Goal: Book appointment/travel/reservation

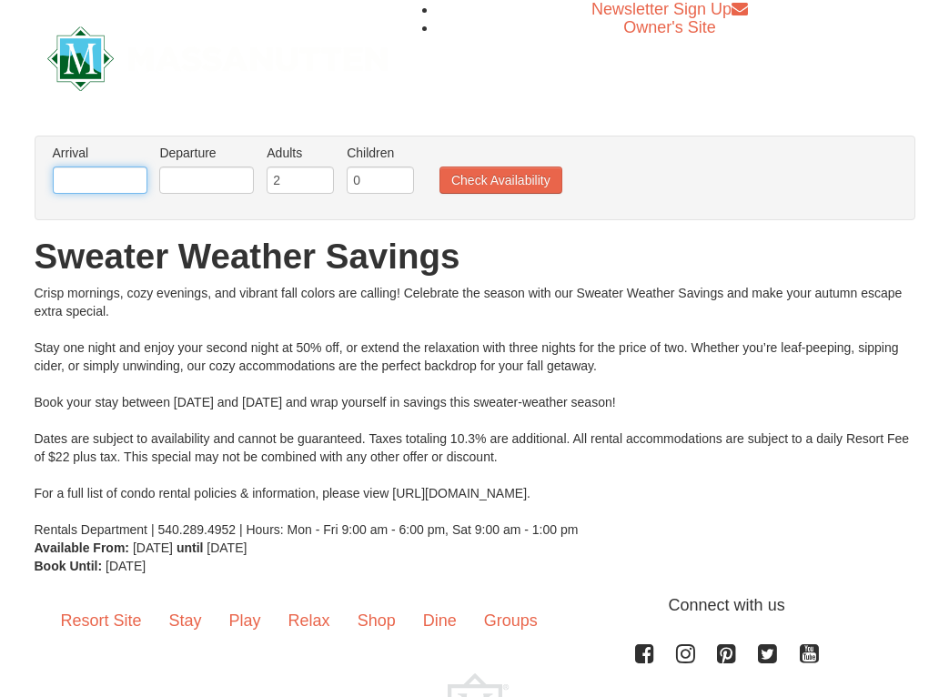
click at [65, 177] on input "text" at bounding box center [100, 179] width 95 height 27
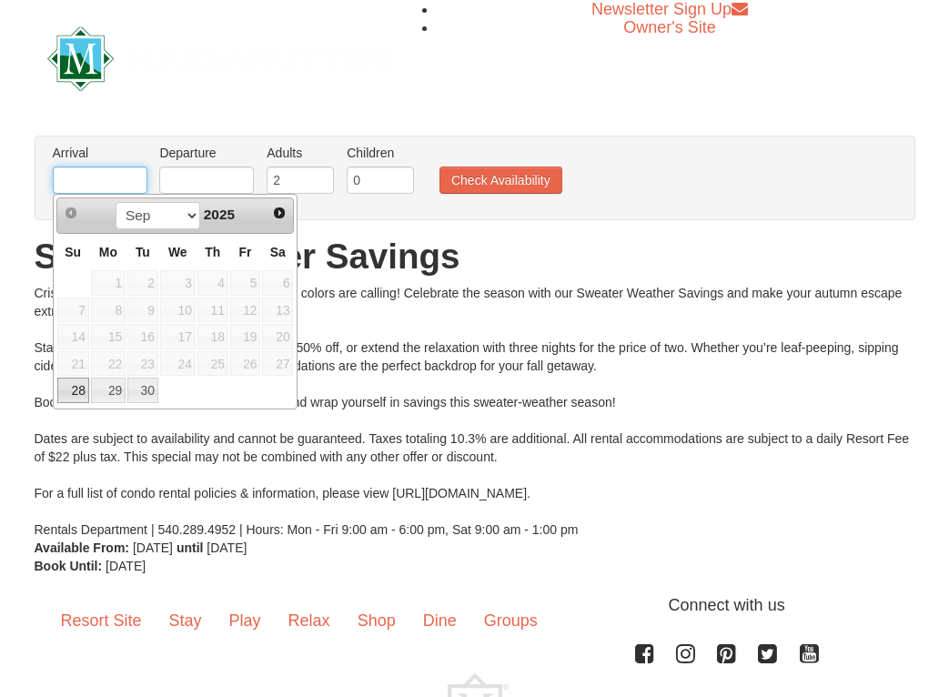
click at [65, 177] on input "text" at bounding box center [100, 179] width 95 height 27
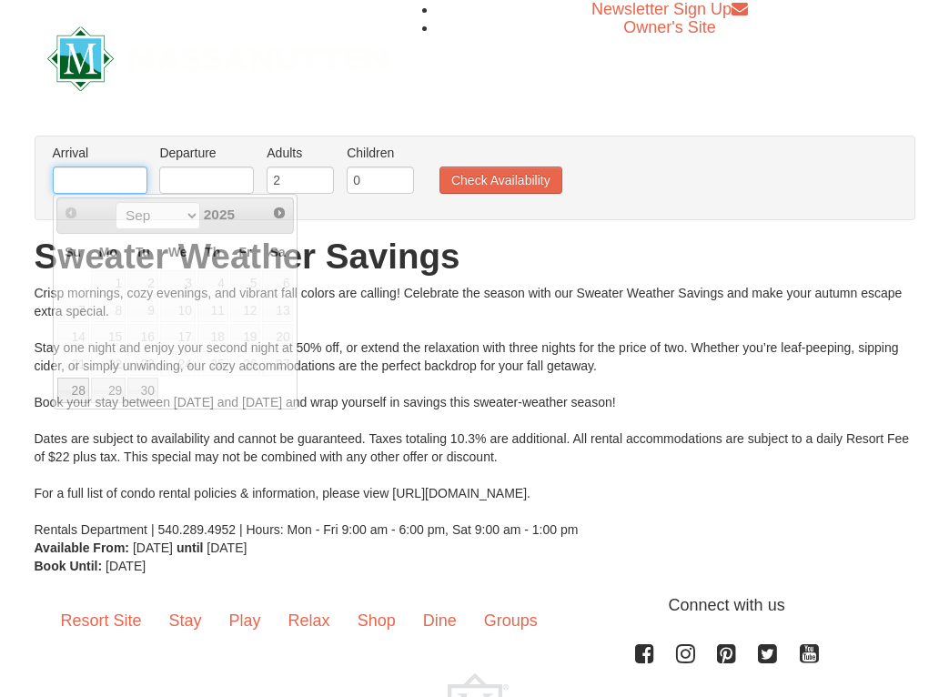
click at [76, 186] on input "text" at bounding box center [100, 179] width 95 height 27
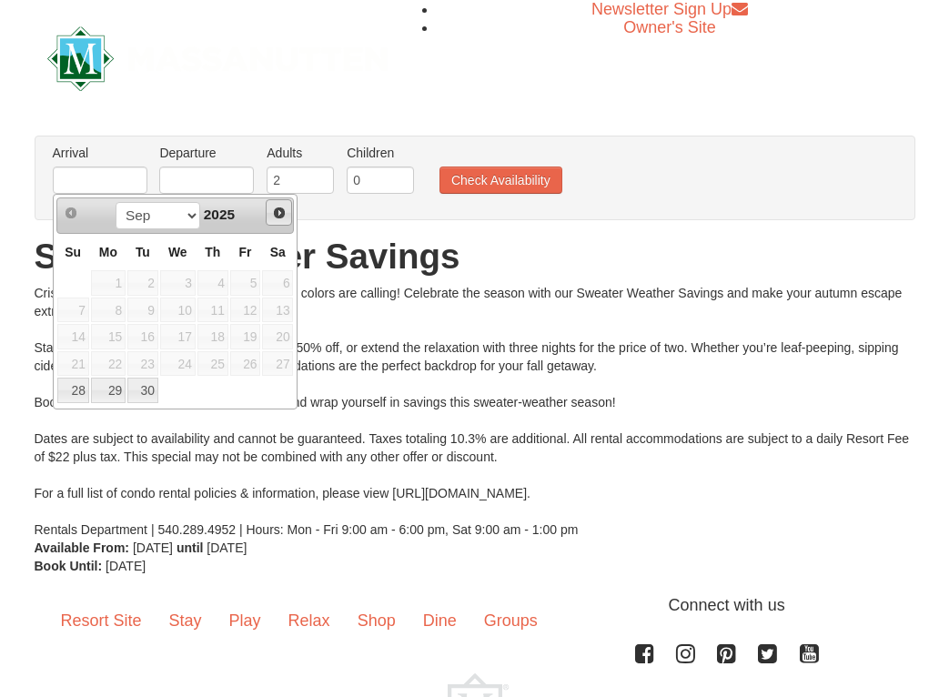
click at [277, 216] on span "Next" at bounding box center [279, 213] width 15 height 15
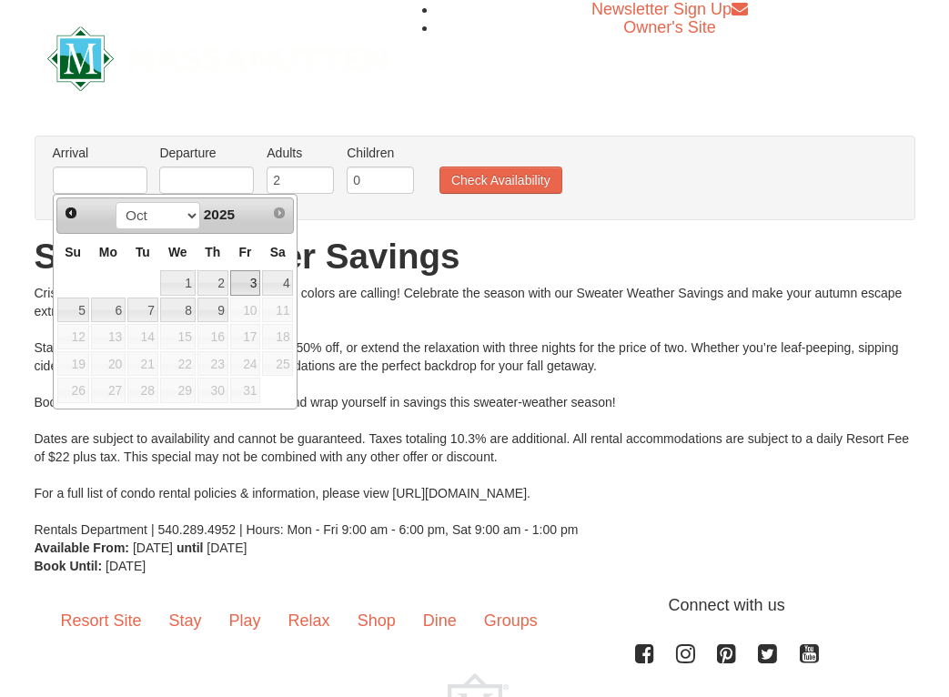
click at [251, 287] on link "3" at bounding box center [245, 282] width 31 height 25
type input "10/03/2025"
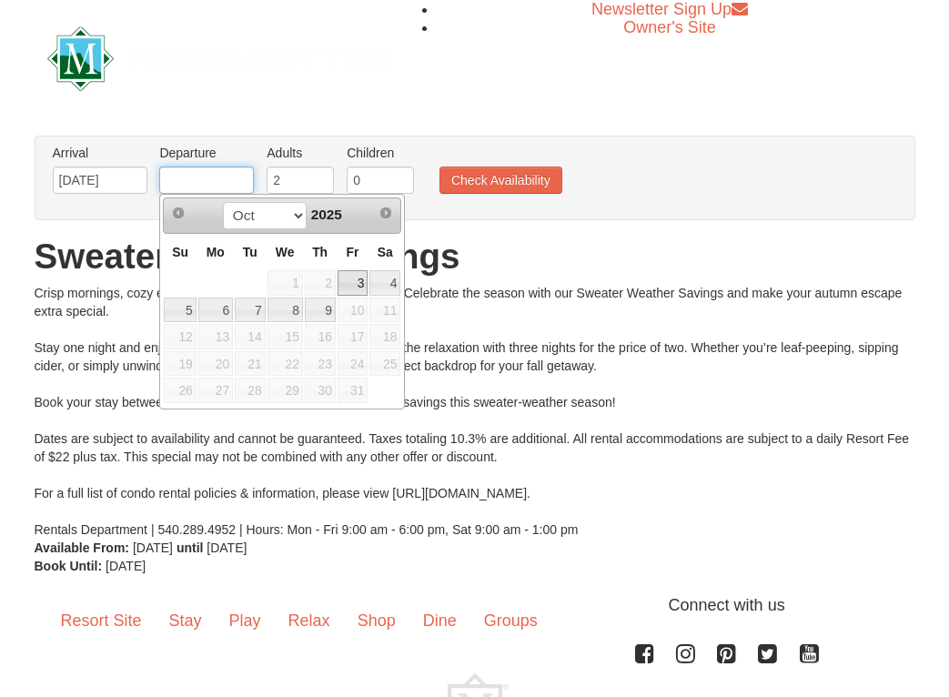
click at [210, 187] on input "text" at bounding box center [206, 179] width 95 height 27
click at [224, 319] on link "6" at bounding box center [215, 309] width 35 height 25
type input "10/06/2025"
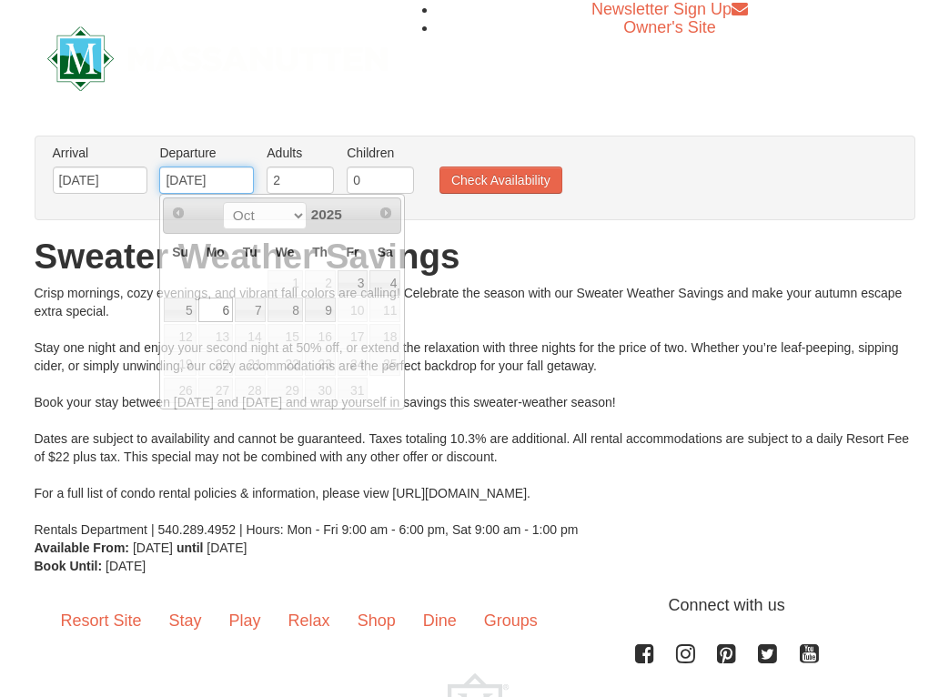
click at [245, 176] on input "10/06/2025" at bounding box center [206, 179] width 95 height 27
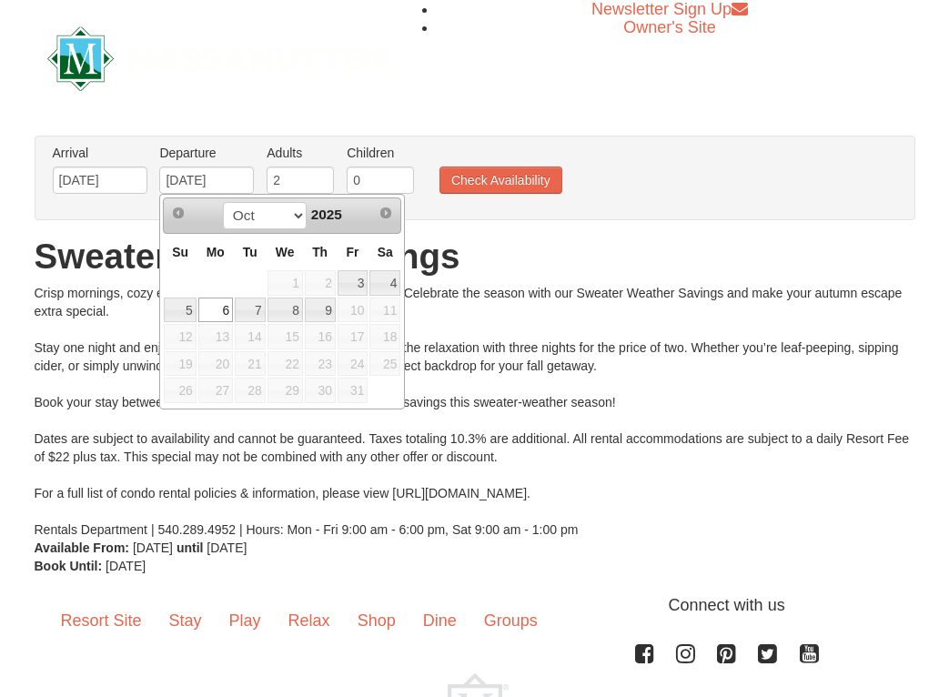
click at [348, 89] on img at bounding box center [217, 58] width 340 height 65
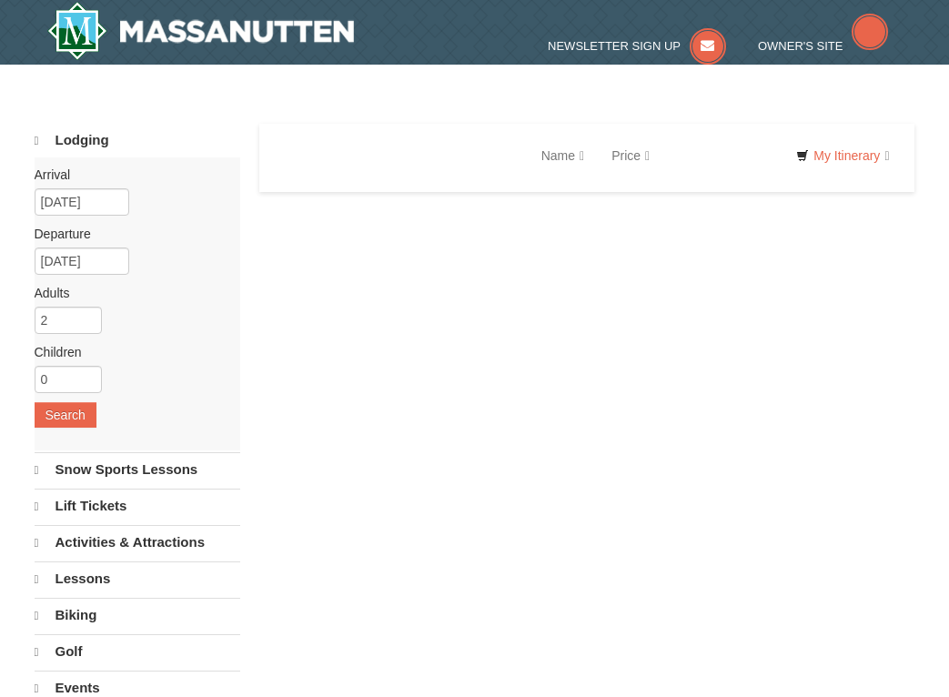
select select "9"
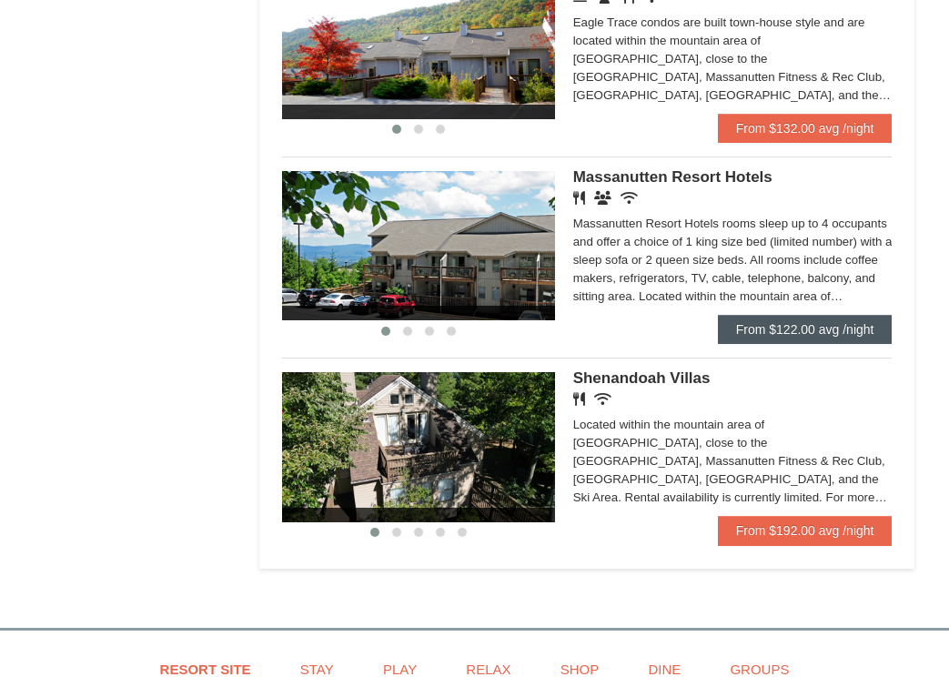
scroll to position [1078, 0]
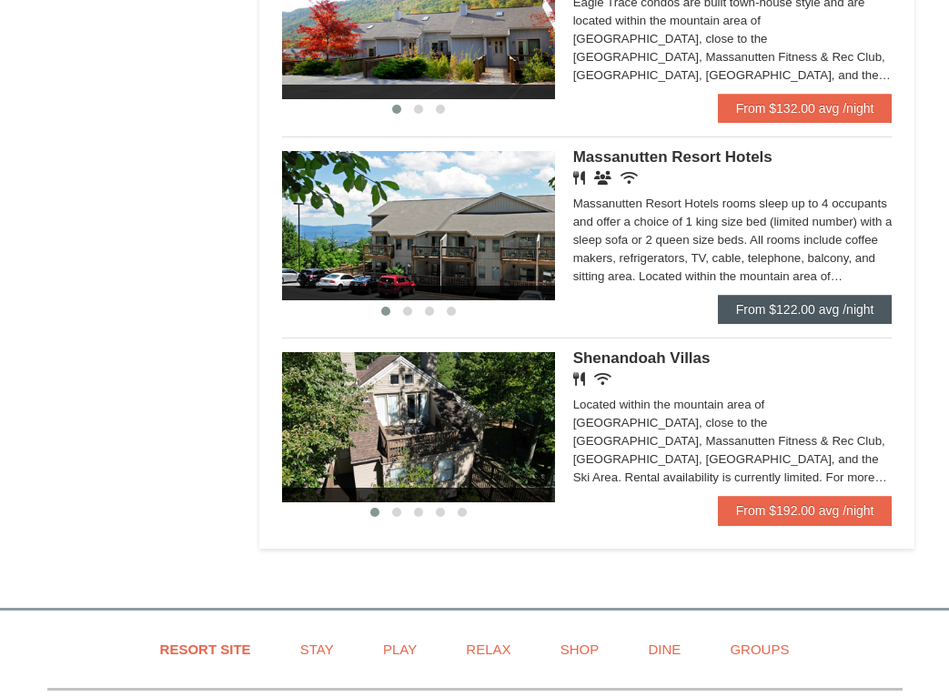
click at [788, 311] on link "From $122.00 avg /night" at bounding box center [805, 309] width 175 height 29
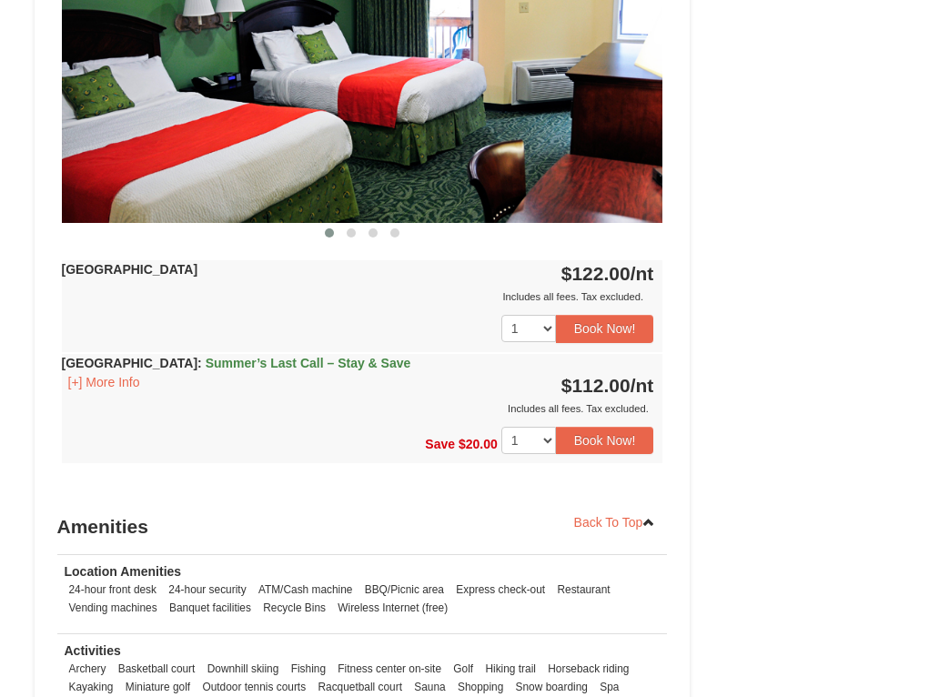
scroll to position [1589, 0]
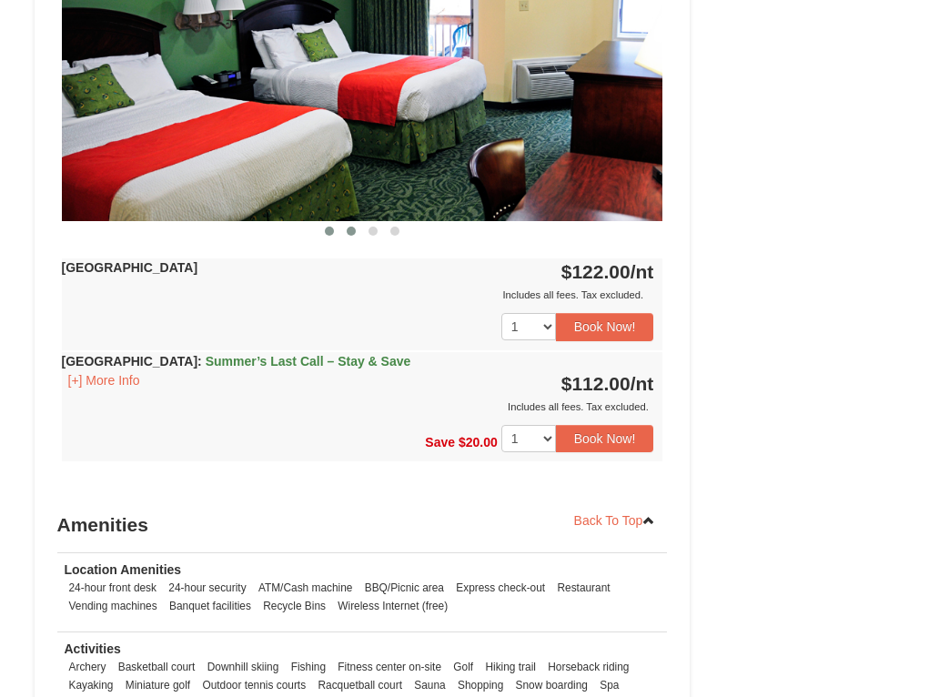
click at [351, 232] on span at bounding box center [351, 230] width 9 height 9
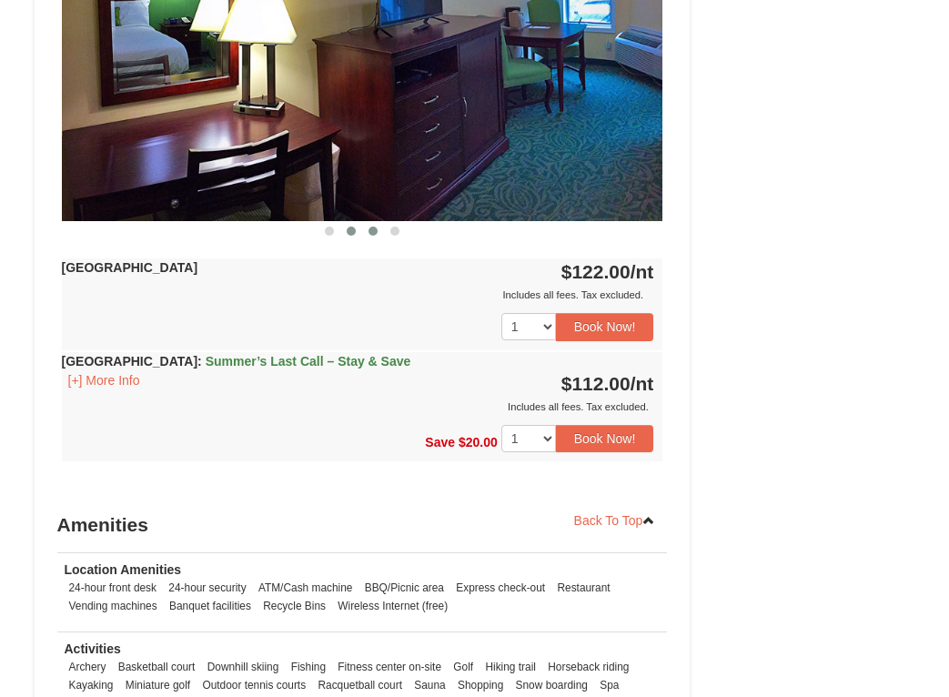
click at [371, 231] on span at bounding box center [372, 230] width 9 height 9
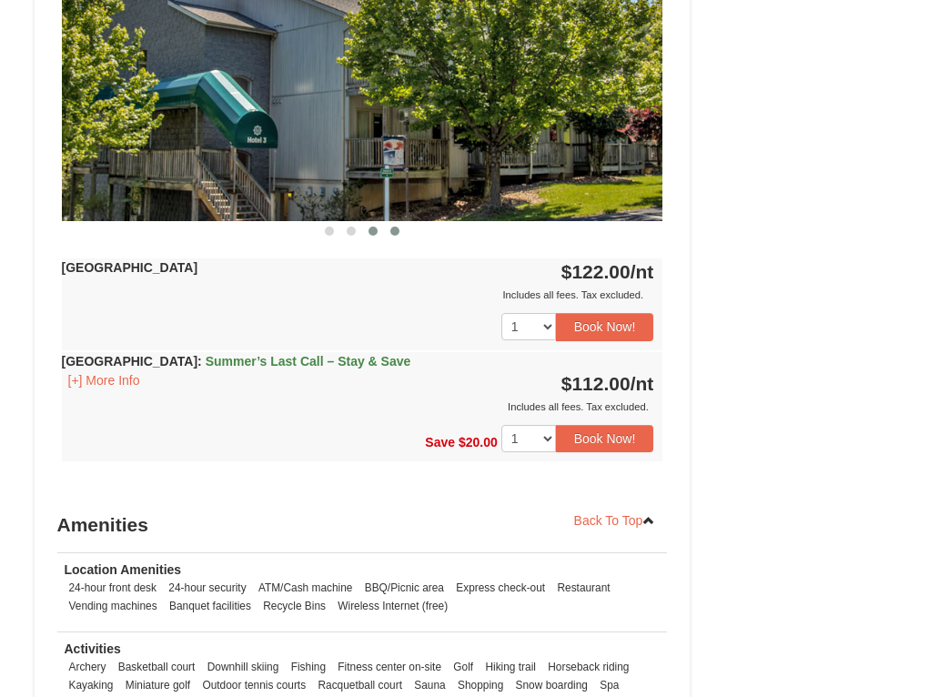
click at [399, 227] on button at bounding box center [395, 231] width 22 height 18
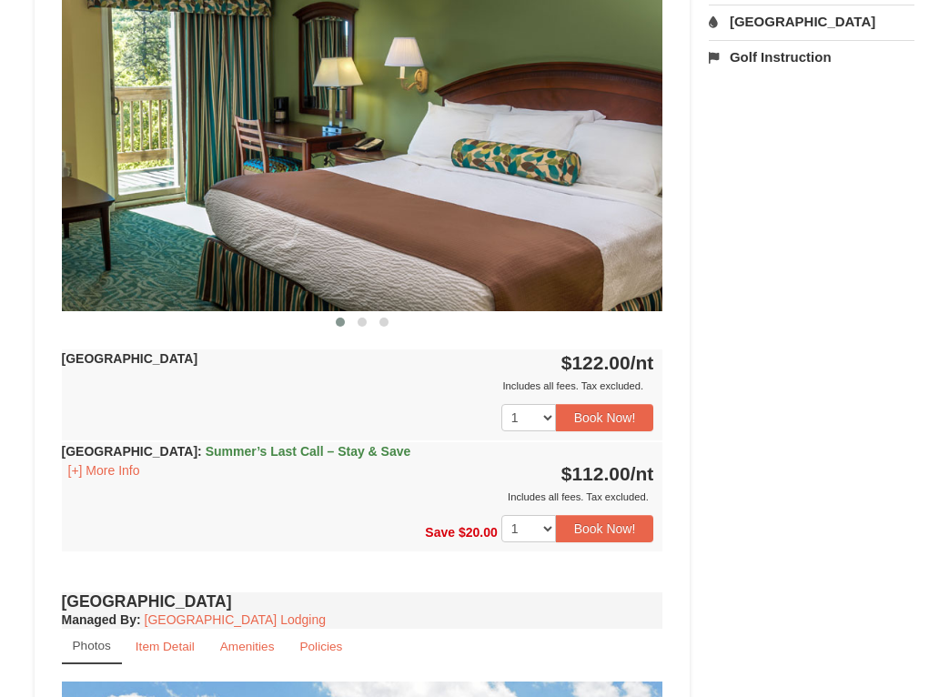
scroll to position [825, 0]
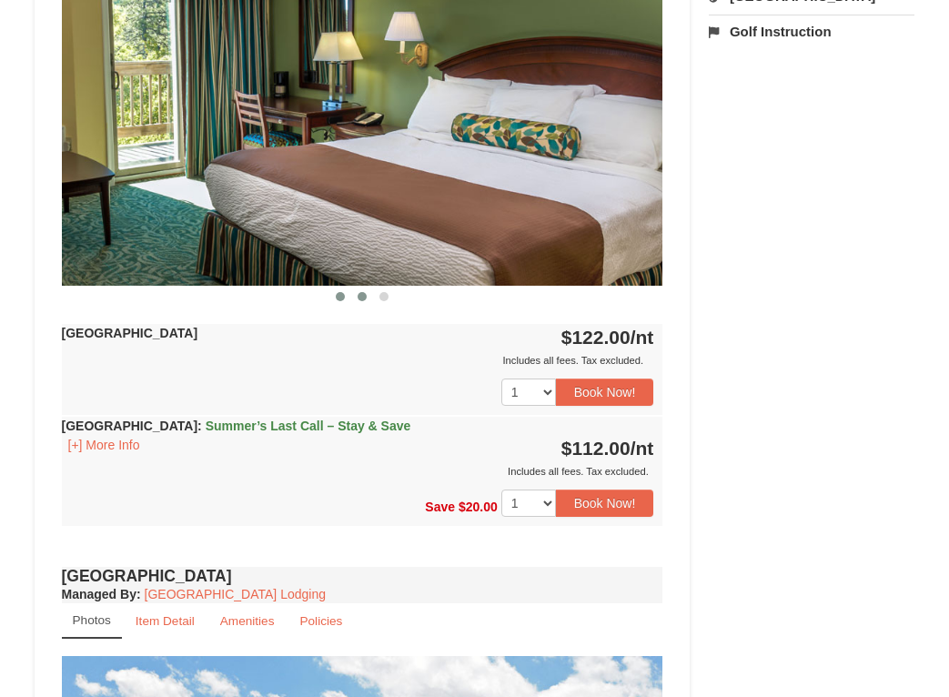
click at [365, 299] on span at bounding box center [361, 296] width 9 height 9
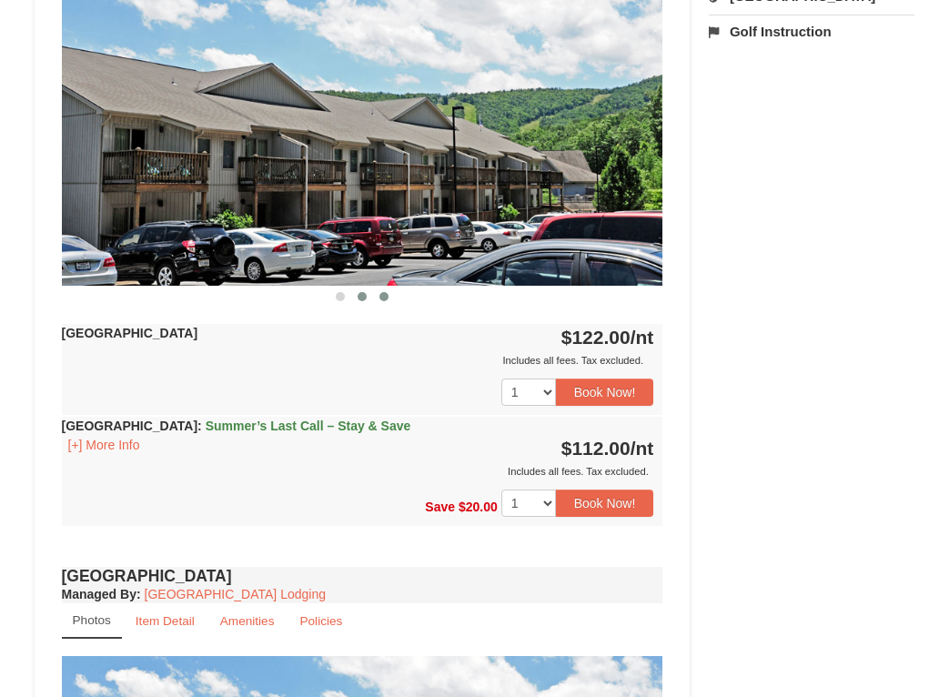
click at [384, 297] on span at bounding box center [383, 296] width 9 height 9
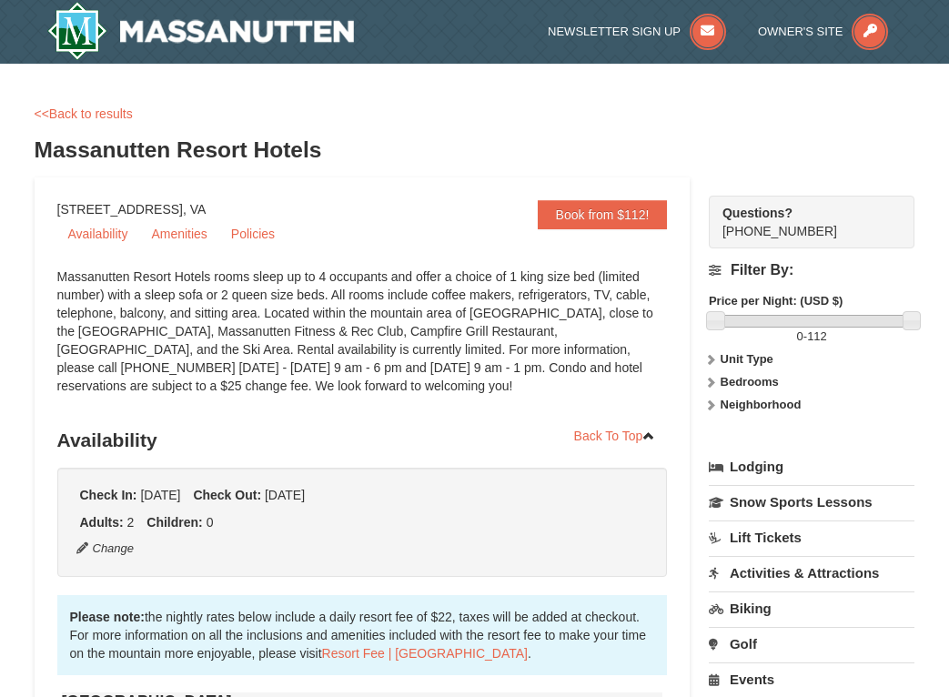
scroll to position [0, 0]
click at [102, 235] on link "Availability" at bounding box center [98, 233] width 82 height 27
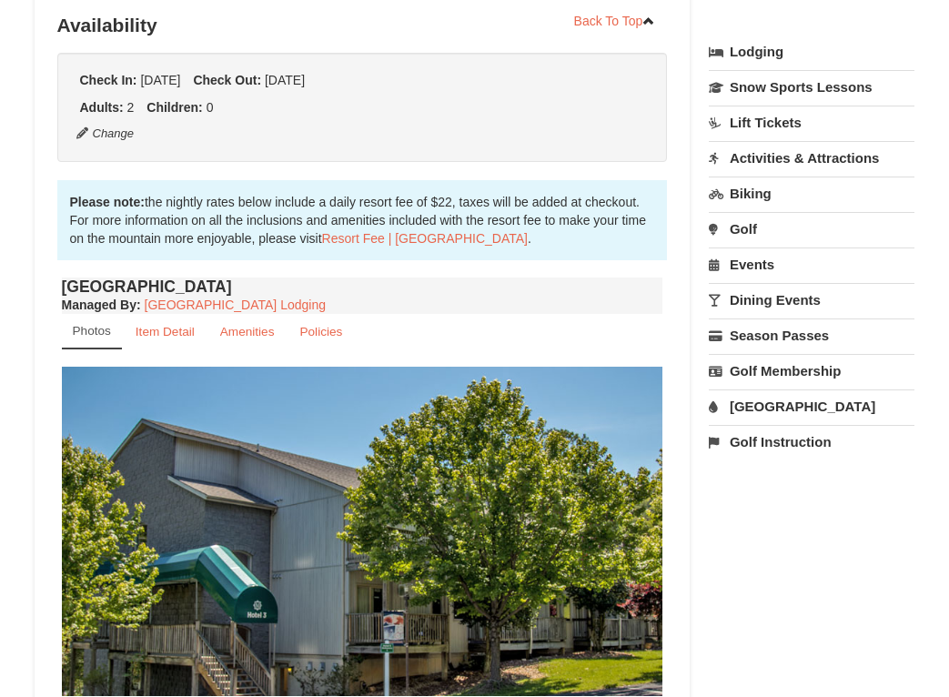
scroll to position [422, 0]
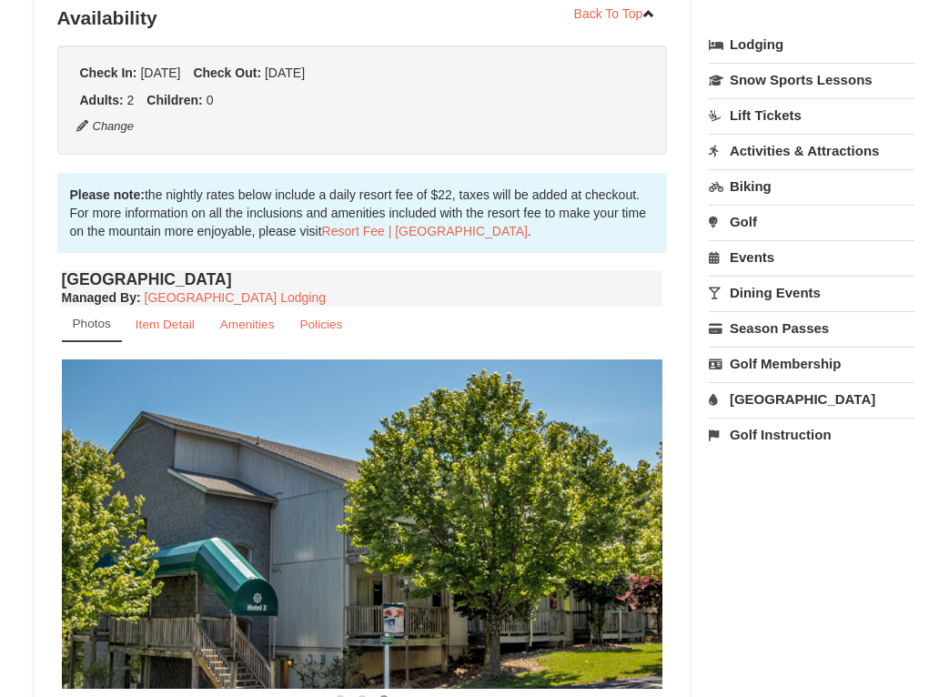
click at [91, 331] on link "Photos" at bounding box center [92, 324] width 60 height 35
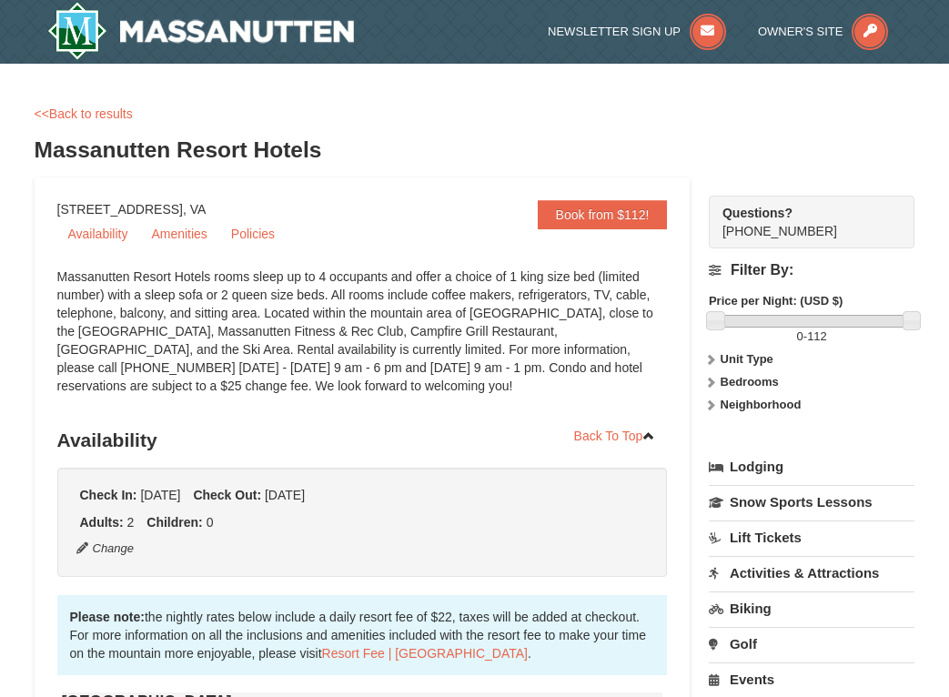
scroll to position [0, 0]
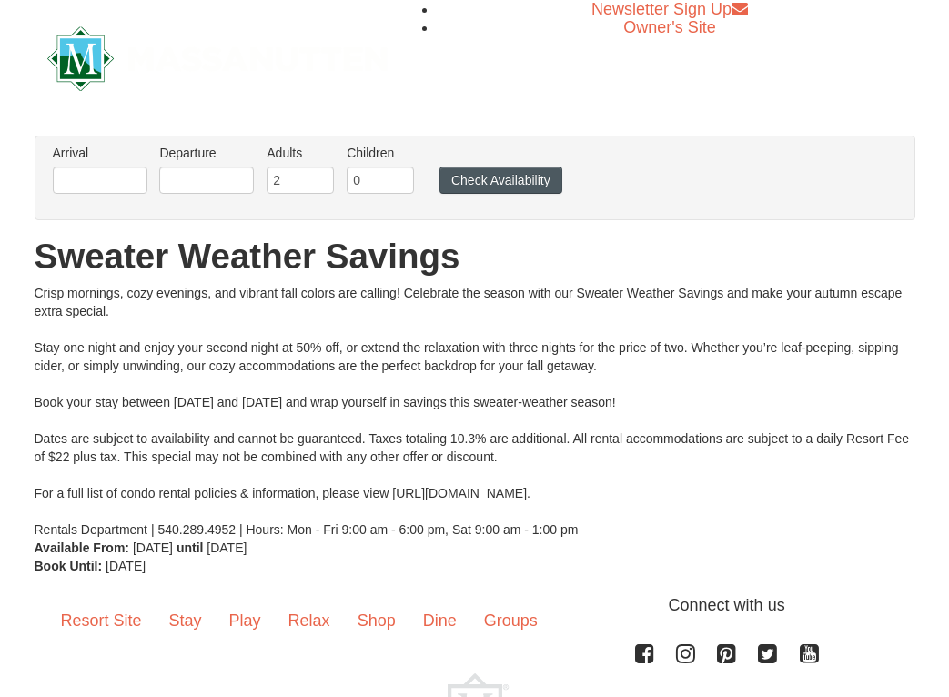
click at [522, 180] on button "Check Availability" at bounding box center [500, 179] width 123 height 27
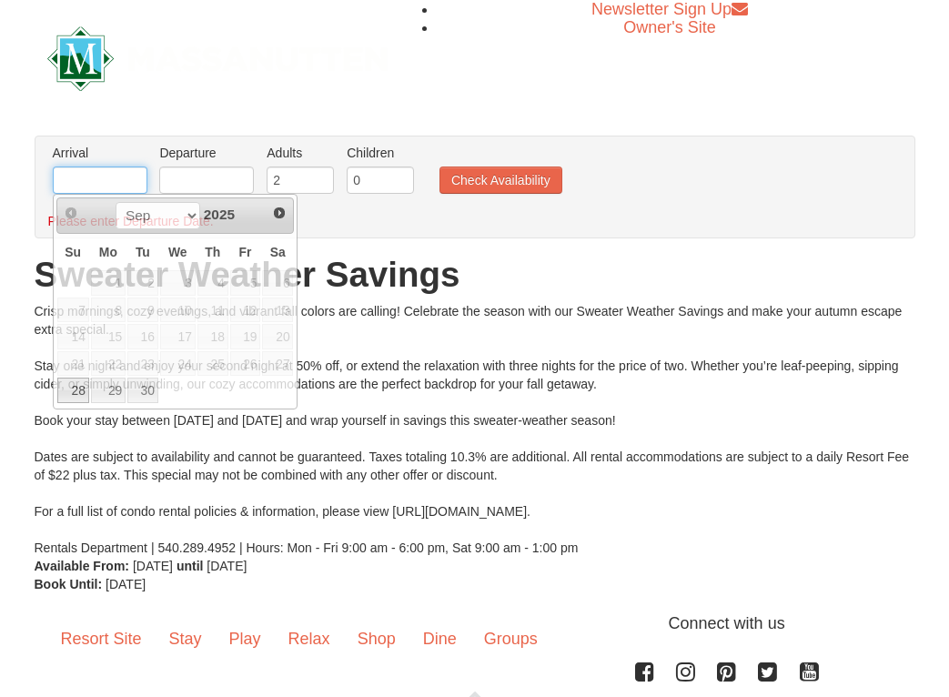
click at [79, 191] on input "text" at bounding box center [100, 179] width 95 height 27
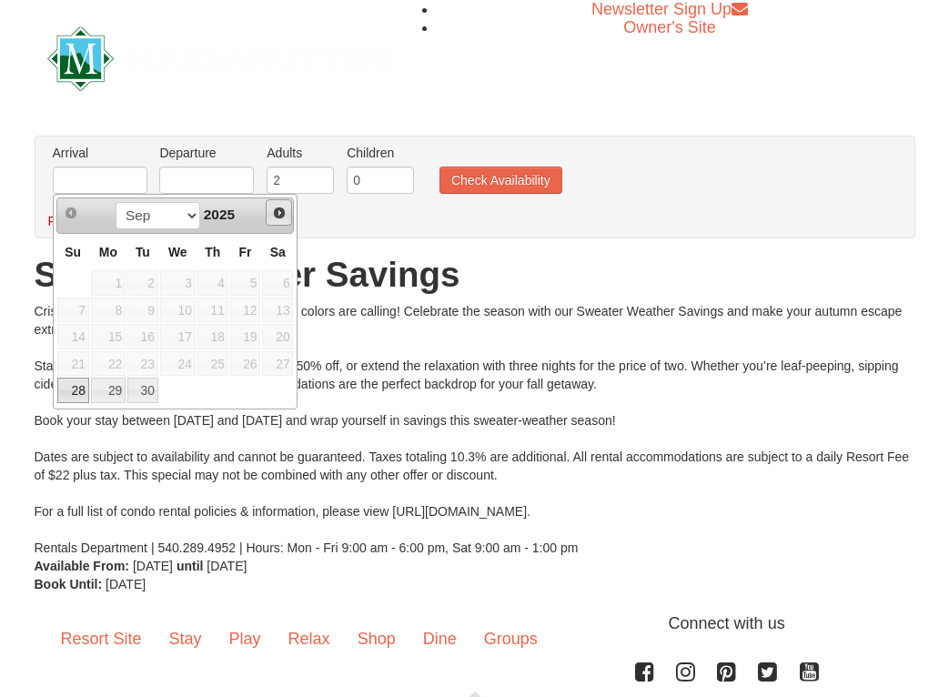
click at [283, 217] on span "Next" at bounding box center [279, 213] width 15 height 15
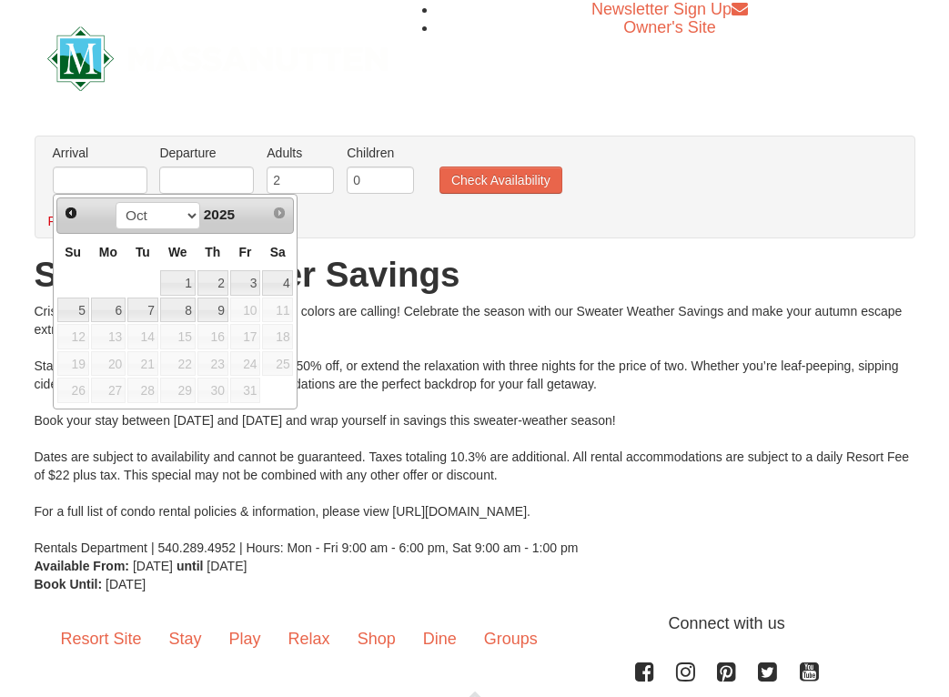
click at [253, 363] on span "24" at bounding box center [245, 363] width 31 height 25
click at [250, 289] on link "3" at bounding box center [245, 282] width 31 height 25
type input "[DATE]"
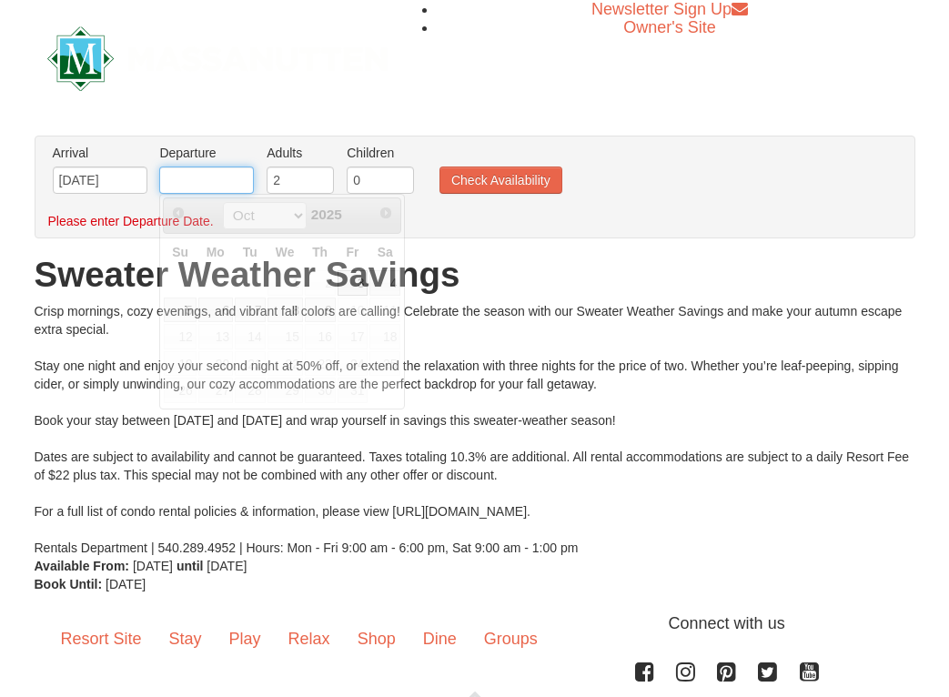
click at [187, 183] on input "text" at bounding box center [206, 179] width 95 height 27
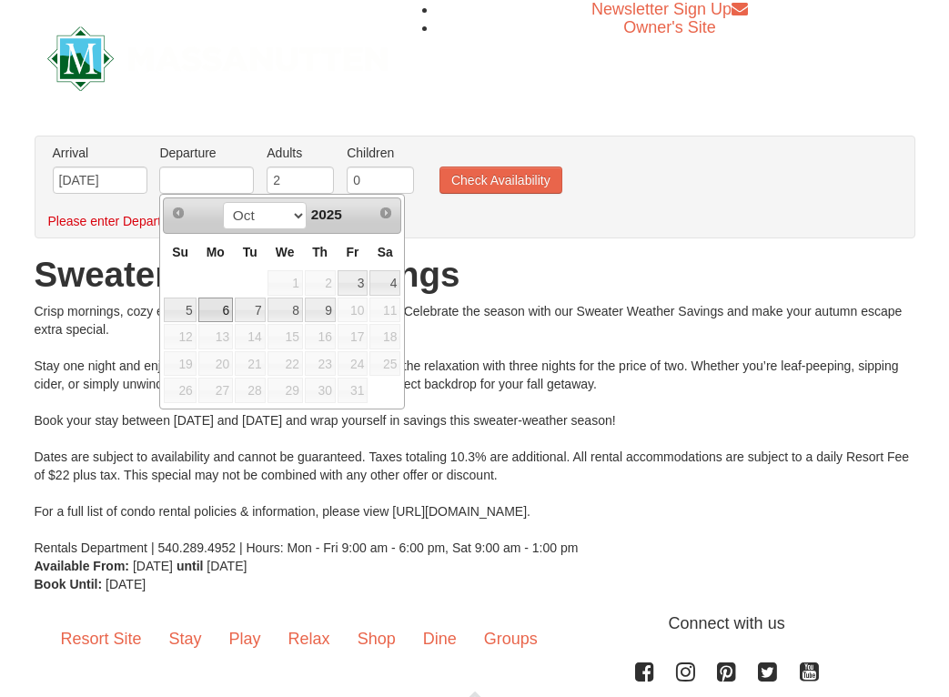
click at [215, 316] on link "6" at bounding box center [215, 309] width 35 height 25
type input "[DATE]"
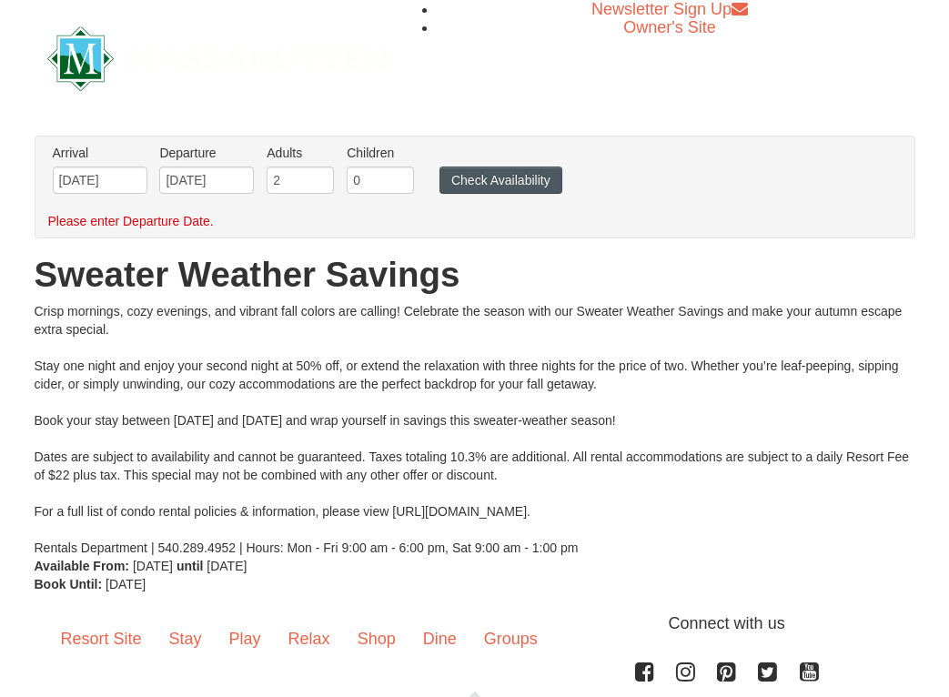
click at [489, 177] on button "Check Availability" at bounding box center [500, 179] width 123 height 27
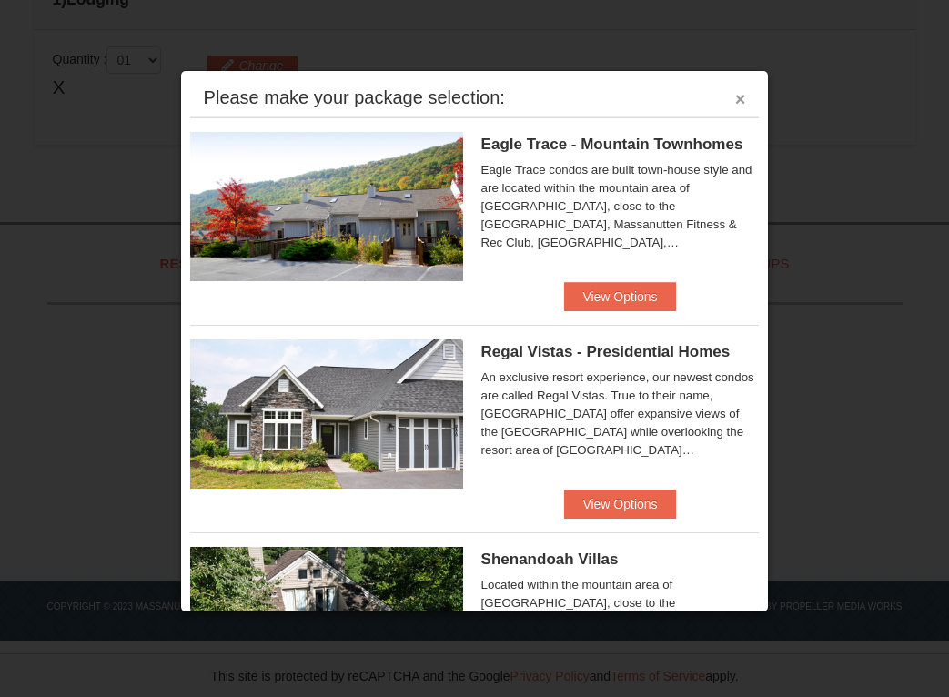
click at [740, 102] on button "×" at bounding box center [740, 99] width 11 height 18
